Goal: Complete application form

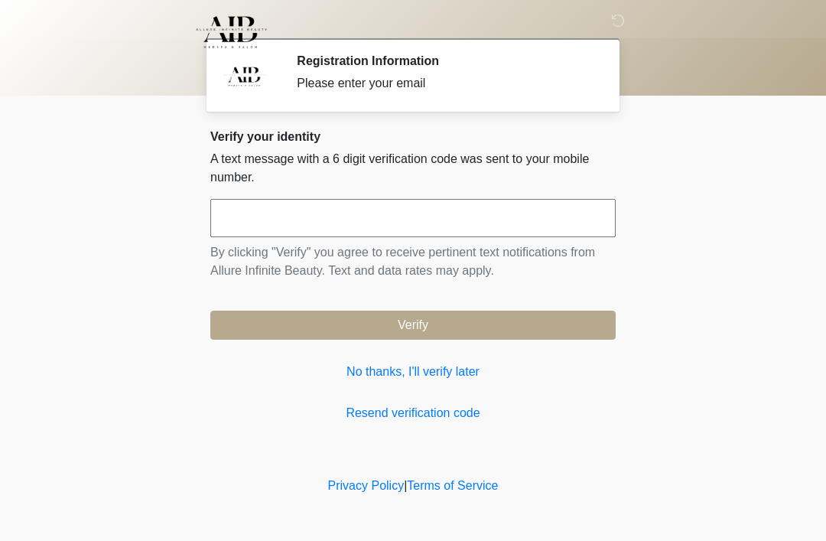
click at [445, 223] on input "text" at bounding box center [413, 218] width 406 height 38
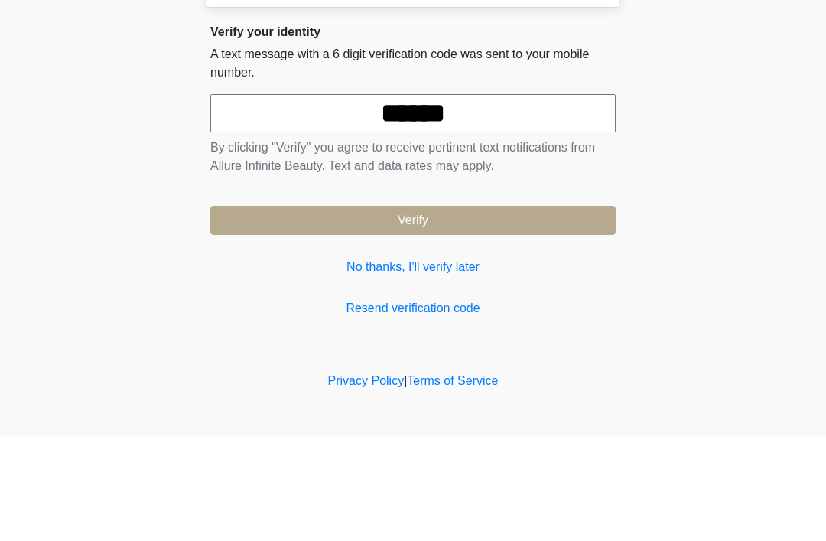
type input "******"
click at [420, 311] on button "Verify" at bounding box center [413, 325] width 406 height 29
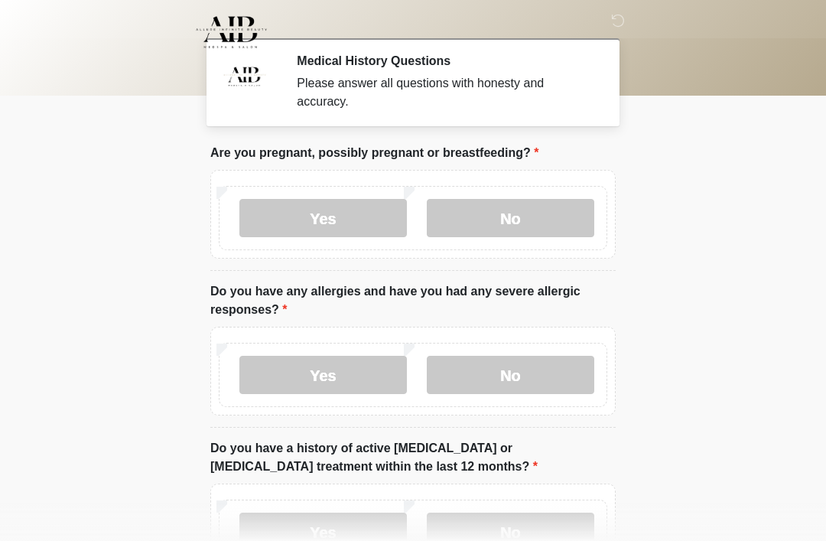
click at [530, 226] on label "No" at bounding box center [511, 218] width 168 height 38
click at [533, 381] on label "No" at bounding box center [511, 375] width 168 height 38
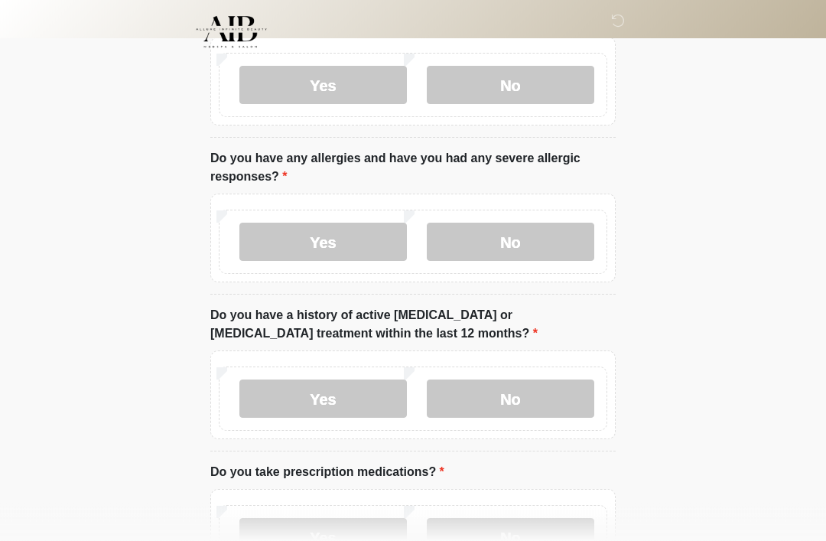
scroll to position [133, 0]
click at [539, 400] on label "No" at bounding box center [511, 399] width 168 height 38
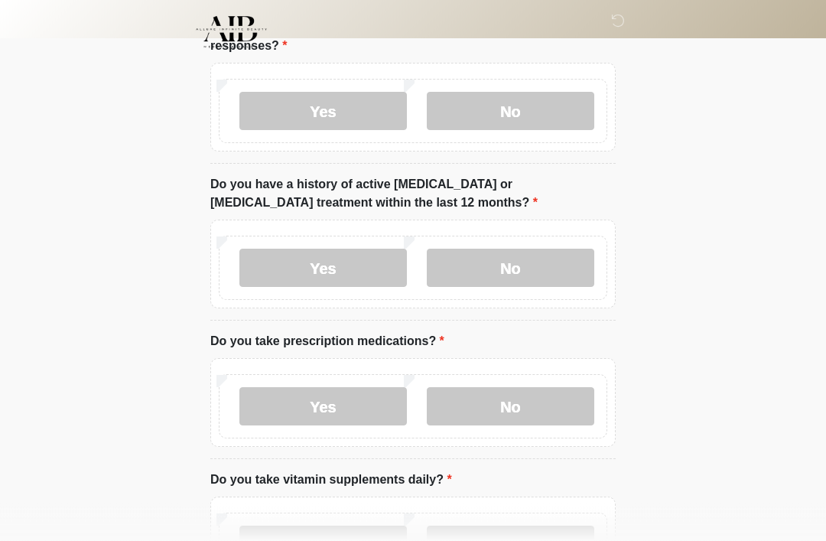
scroll to position [264, 0]
click at [522, 409] on label "No" at bounding box center [511, 406] width 168 height 38
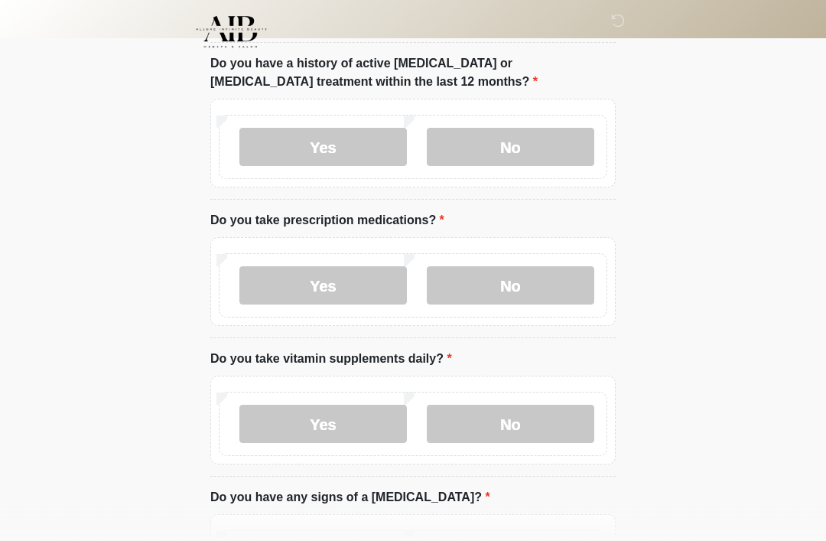
scroll to position [384, 0]
click at [531, 430] on label "No" at bounding box center [511, 425] width 168 height 38
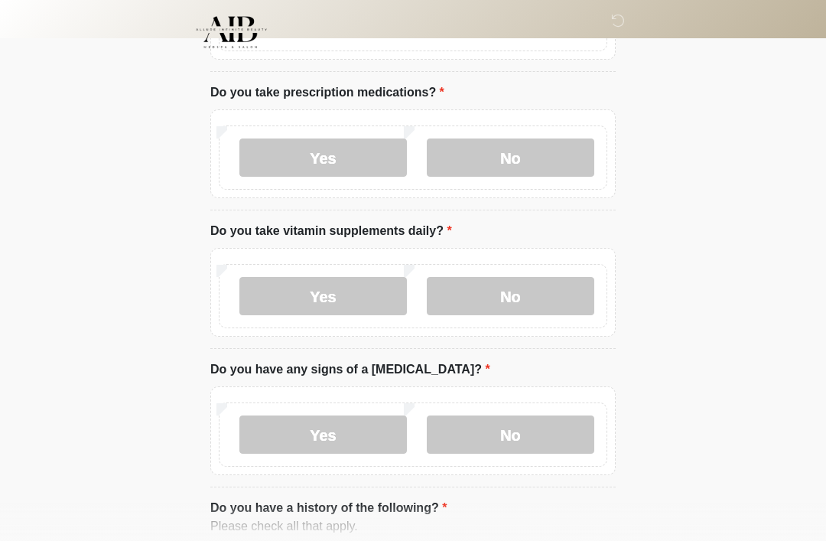
scroll to position [520, 0]
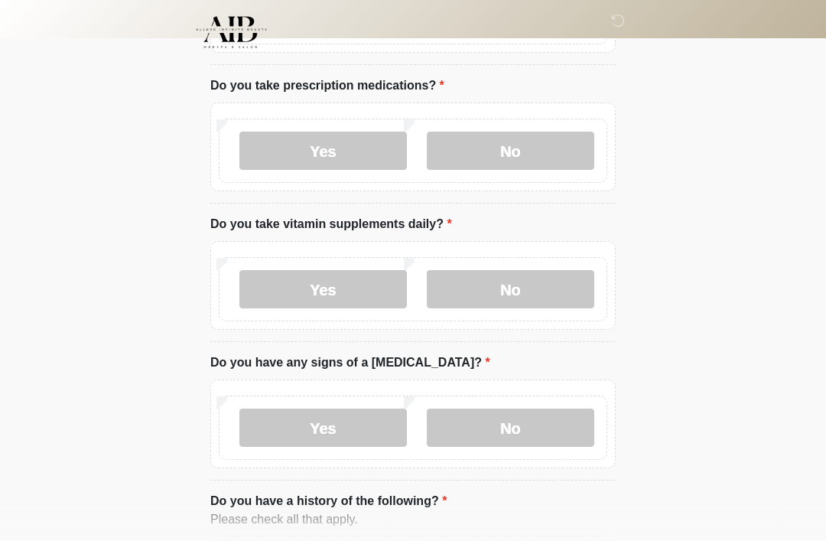
click at [530, 431] on label "No" at bounding box center [511, 428] width 168 height 38
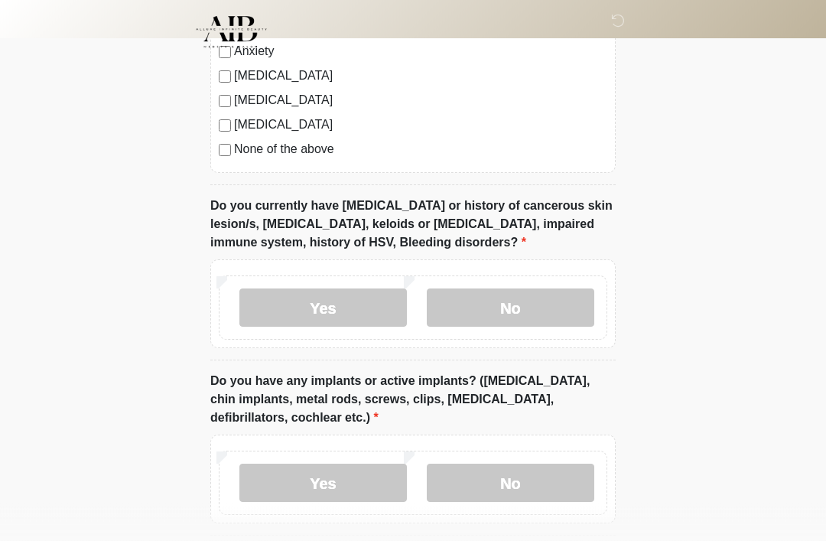
scroll to position [1194, 0]
click at [530, 312] on label "No" at bounding box center [511, 307] width 168 height 38
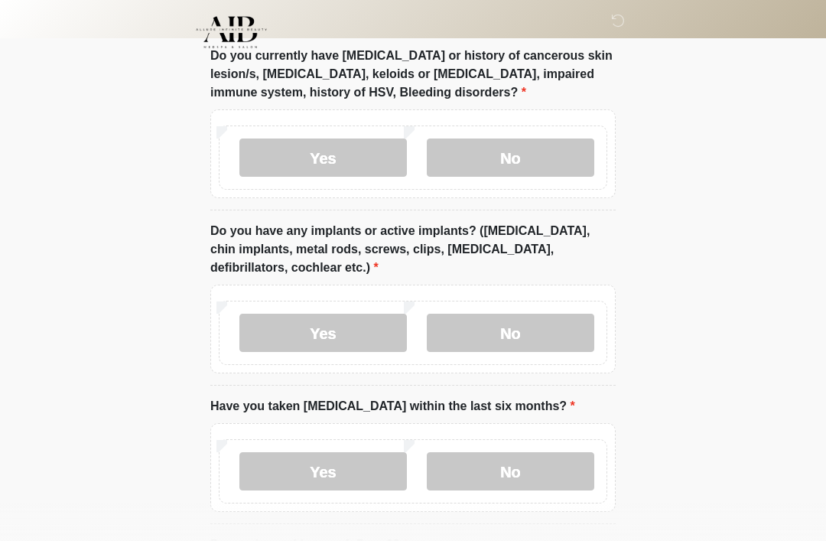
scroll to position [1342, 0]
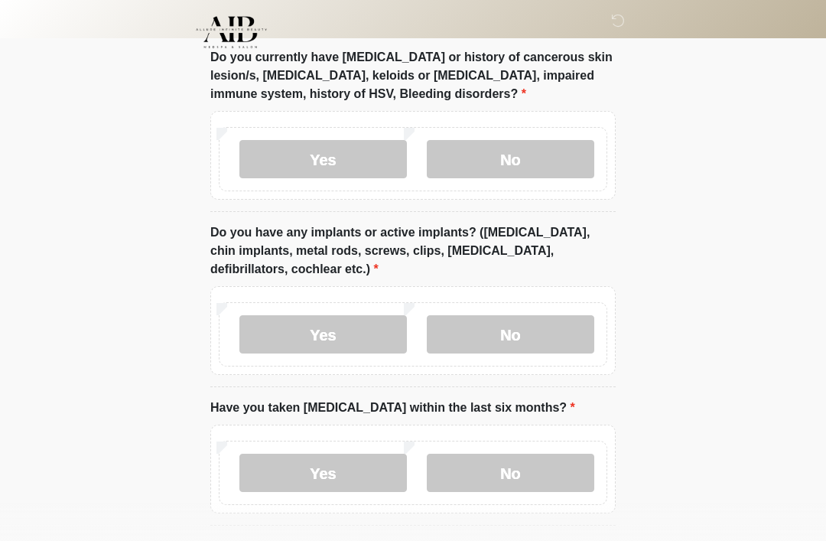
click at [526, 337] on label "No" at bounding box center [511, 334] width 168 height 38
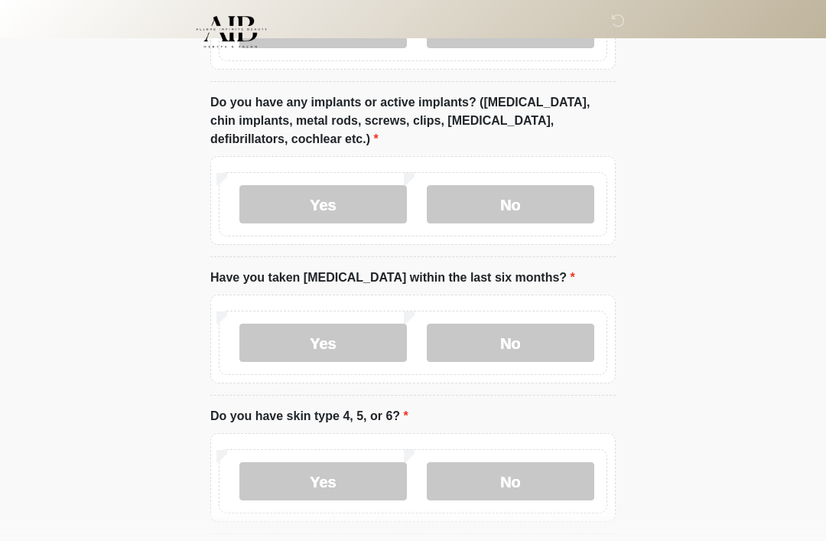
scroll to position [1474, 0]
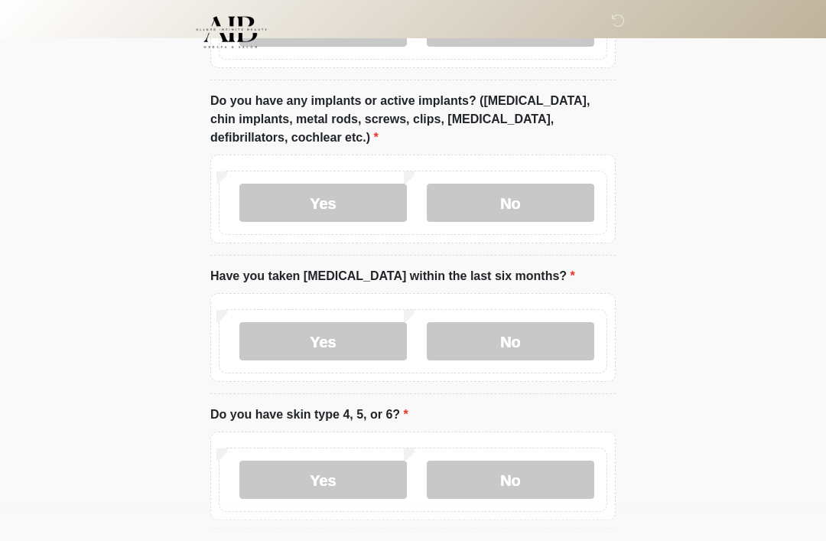
click at [528, 341] on label "No" at bounding box center [511, 341] width 168 height 38
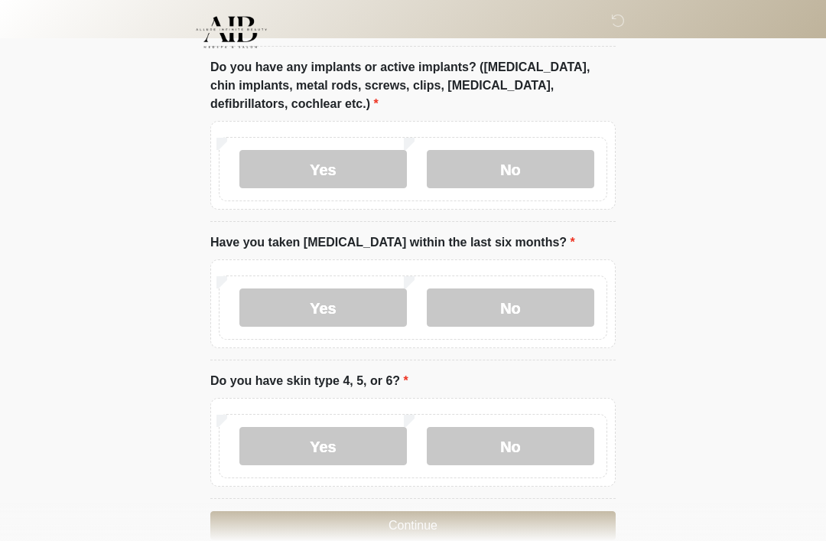
scroll to position [1537, 0]
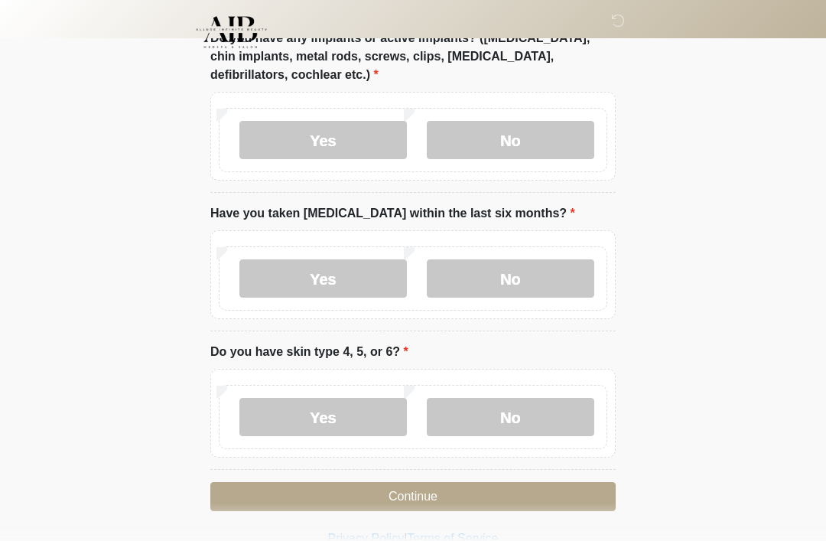
click at [403, 349] on label "Do you have skin type 4, 5, or 6?" at bounding box center [309, 352] width 198 height 18
click at [504, 413] on label "No" at bounding box center [511, 417] width 168 height 38
click at [428, 496] on button "Continue" at bounding box center [413, 496] width 406 height 29
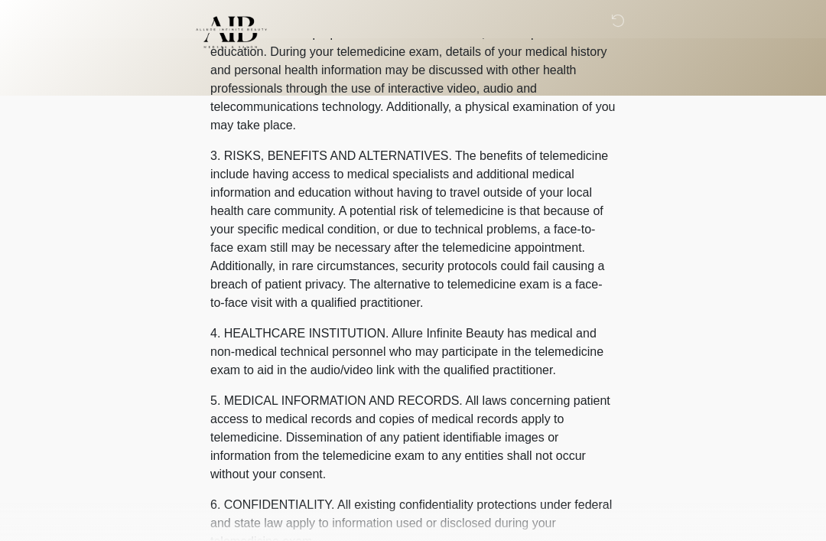
scroll to position [0, 0]
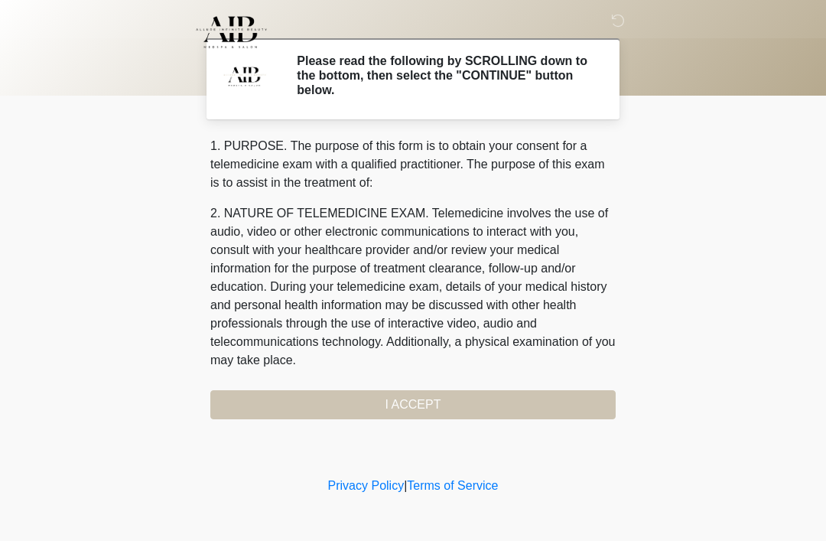
click at [436, 411] on div "1. PURPOSE. The purpose of this form is to obtain your consent for a telemedici…" at bounding box center [413, 278] width 406 height 282
click at [424, 403] on div "1. PURPOSE. The purpose of this form is to obtain your consent for a telemedici…" at bounding box center [413, 278] width 406 height 282
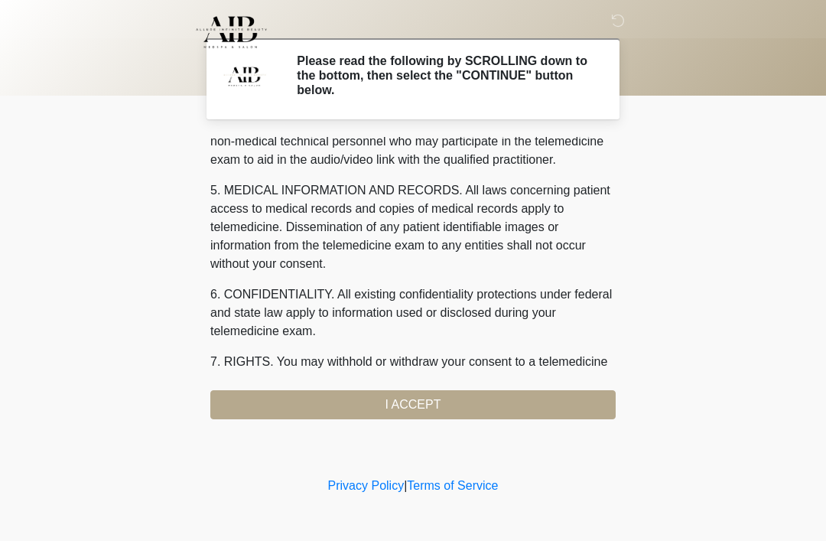
scroll to position [436, 0]
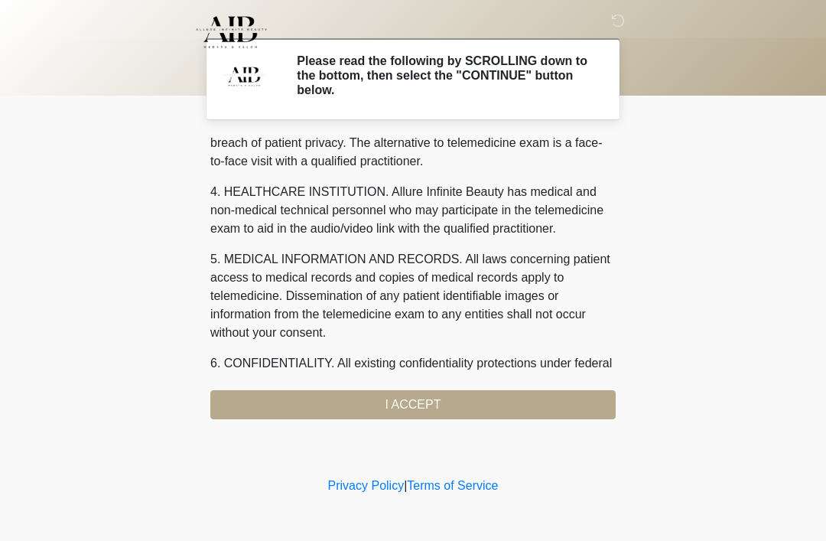
click at [606, 282] on p "5. MEDICAL INFORMATION AND RECORDS. All laws concerning patient access to medic…" at bounding box center [413, 296] width 406 height 92
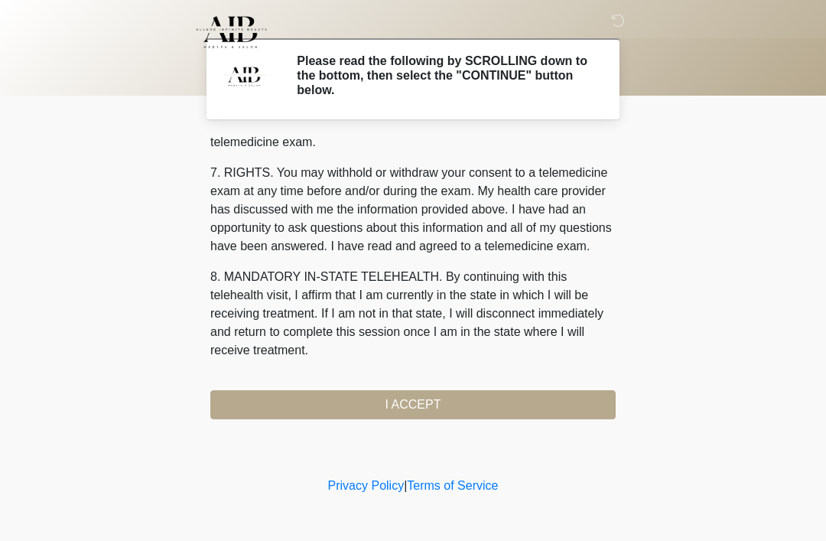
scroll to position [653, 0]
click at [437, 406] on button "I ACCEPT" at bounding box center [413, 404] width 406 height 29
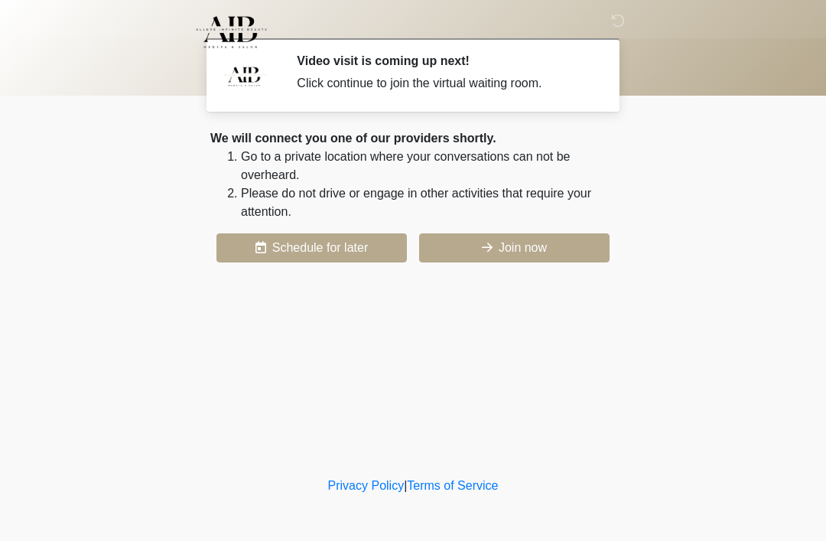
click at [541, 250] on button "Join now" at bounding box center [514, 247] width 191 height 29
